Goal: Task Accomplishment & Management: Manage account settings

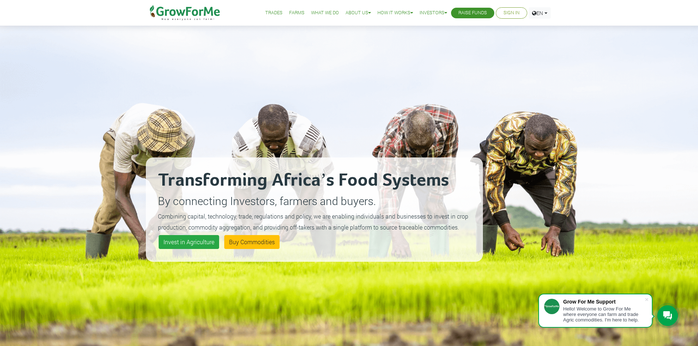
click at [509, 15] on link "Sign In" at bounding box center [512, 13] width 16 height 8
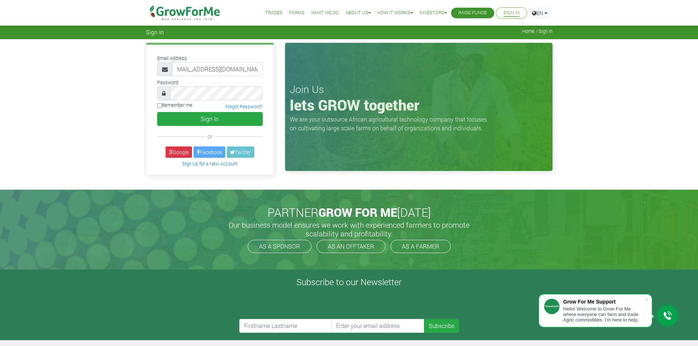
type input "233550397131@growforme.com"
click at [193, 121] on button "Sign In" at bounding box center [210, 119] width 106 height 14
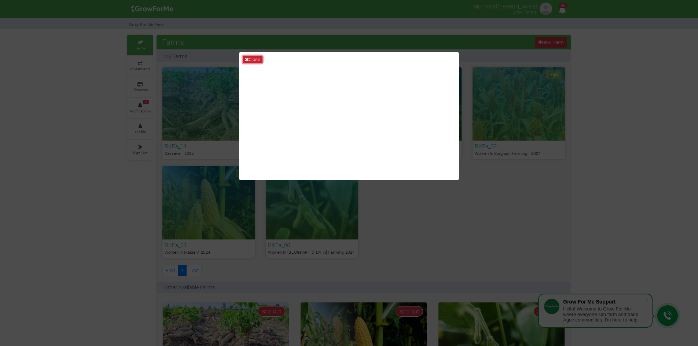
click at [254, 56] on button "Close" at bounding box center [253, 60] width 20 height 8
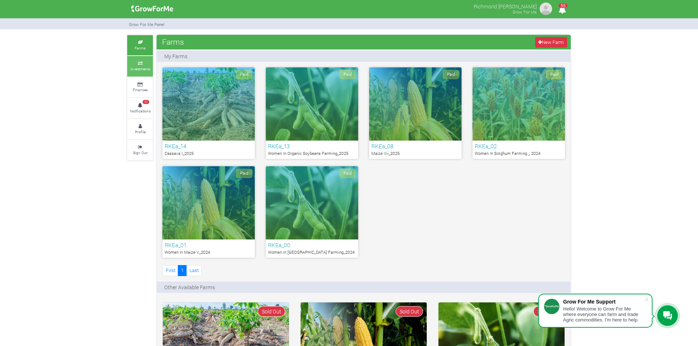
click at [142, 71] on small "Investments" at bounding box center [140, 68] width 20 height 5
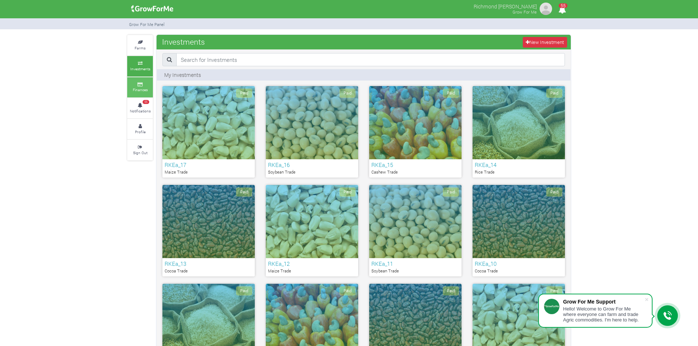
click at [146, 86] on link "Finances" at bounding box center [140, 87] width 26 height 20
